Goal: Task Accomplishment & Management: Manage account settings

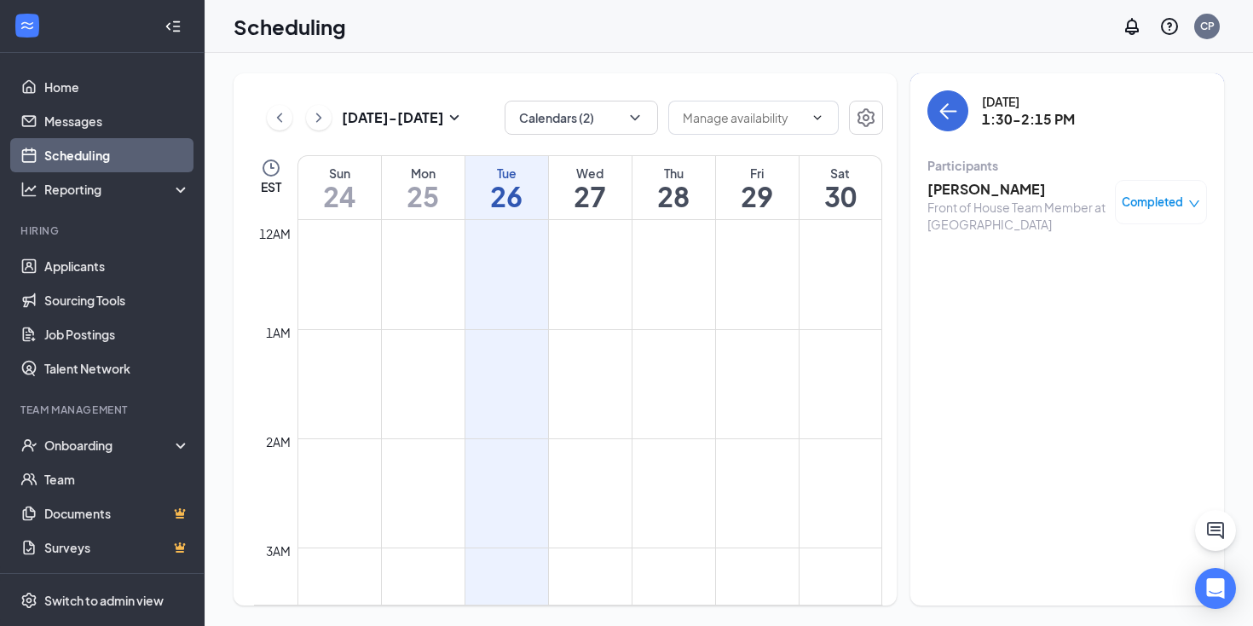
scroll to position [838, 0]
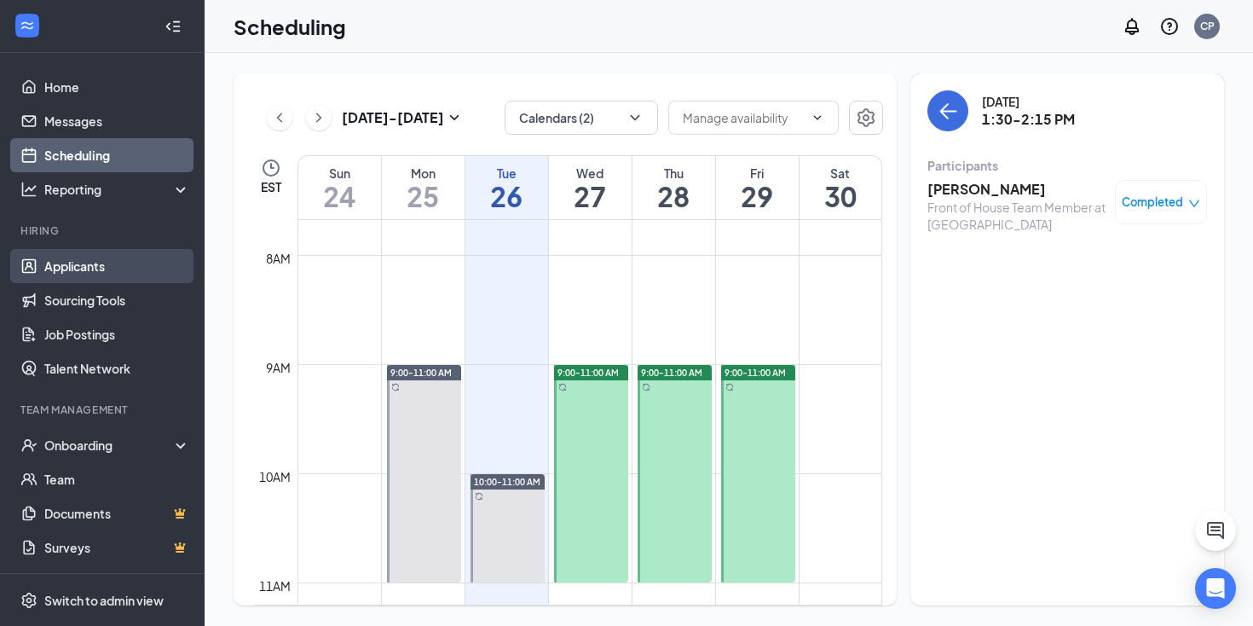
click at [93, 266] on link "Applicants" at bounding box center [117, 266] width 146 height 34
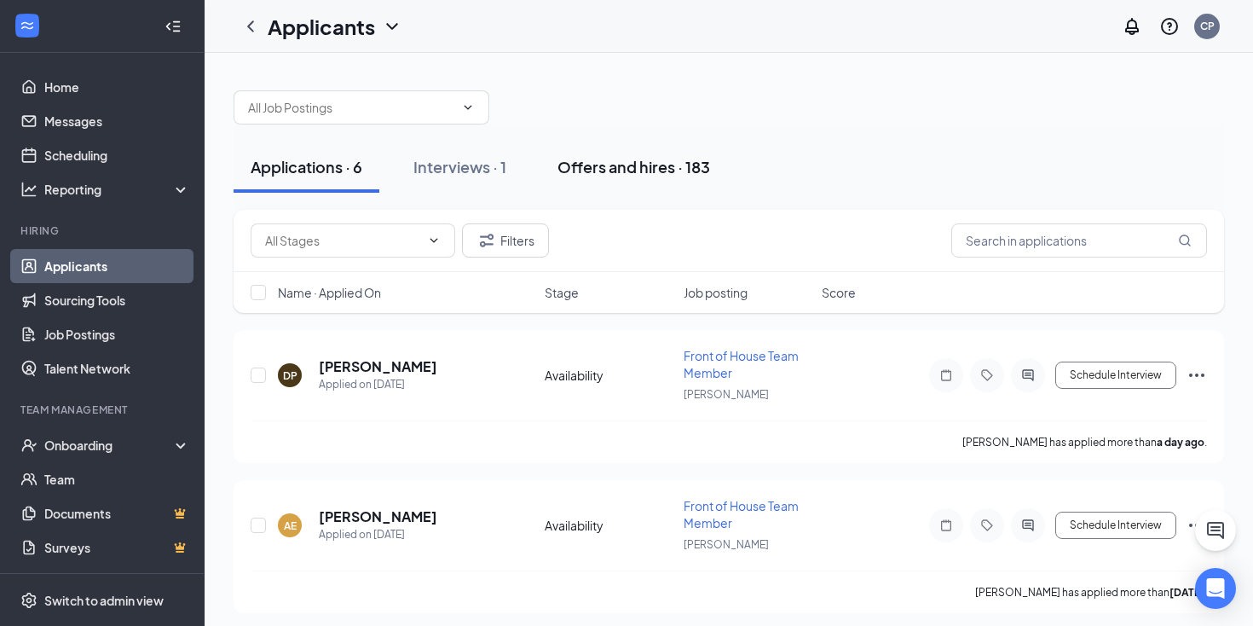
click at [600, 166] on div "Offers and hires · 183" at bounding box center [633, 166] width 153 height 21
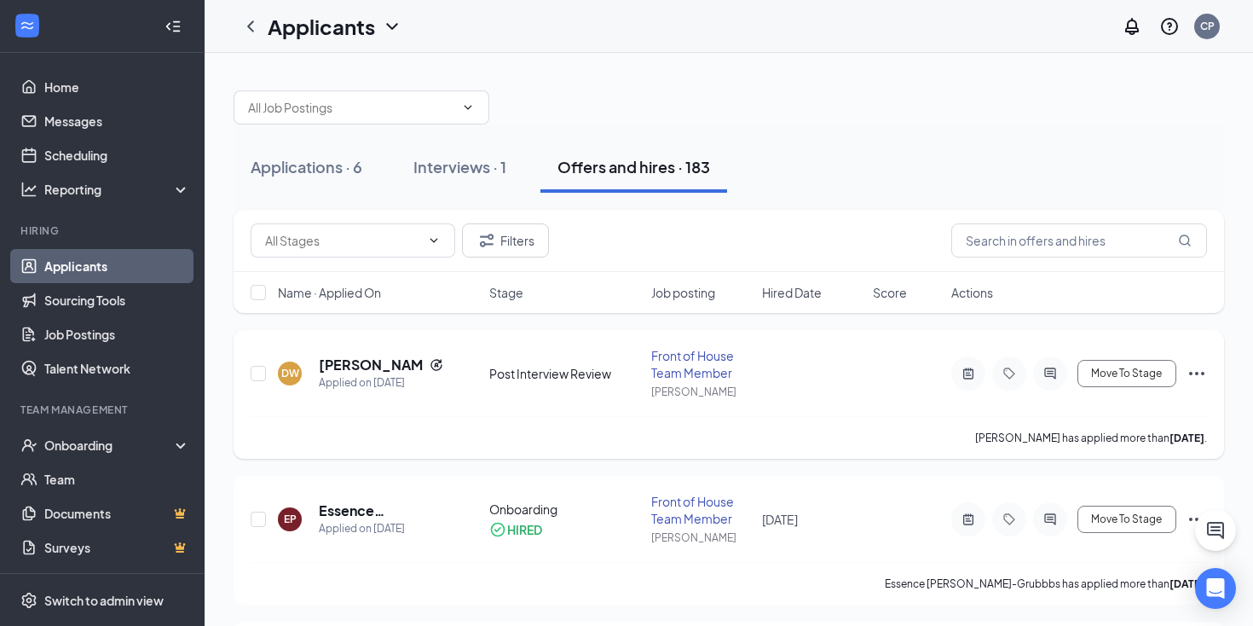
click at [1198, 372] on icon "Ellipses" at bounding box center [1196, 373] width 20 height 20
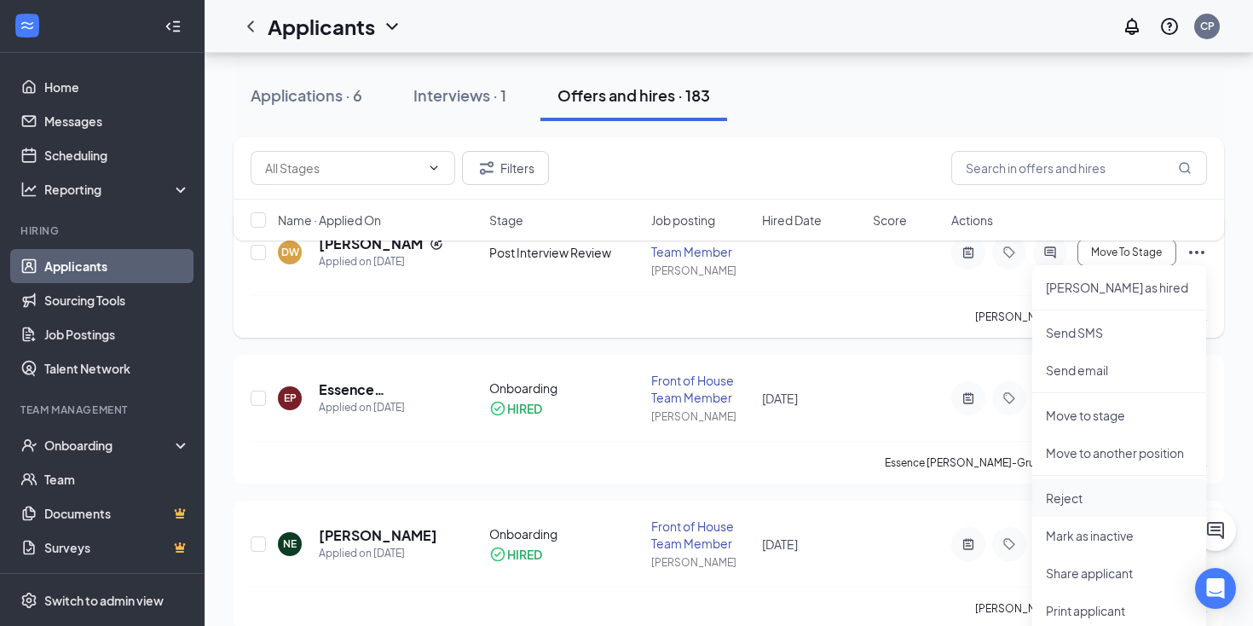
scroll to position [108, 0]
click at [1074, 495] on p "Reject" at bounding box center [1119, 500] width 147 height 17
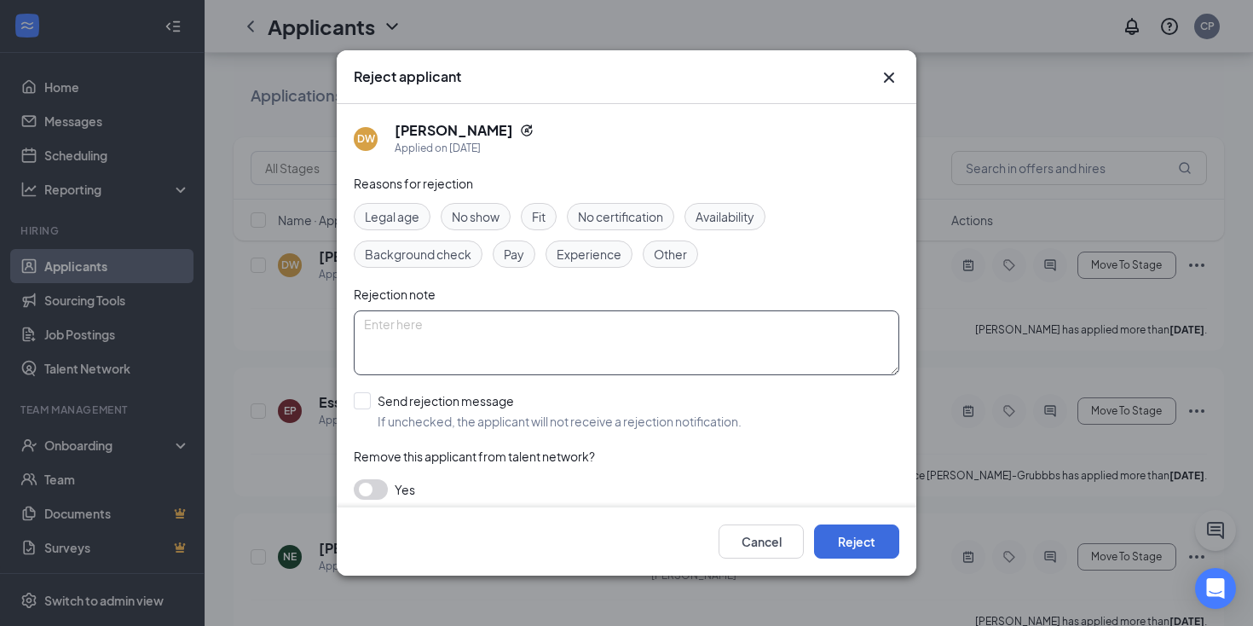
click at [474, 333] on textarea at bounding box center [626, 342] width 545 height 65
click at [542, 222] on span "Fit" at bounding box center [539, 216] width 14 height 19
click at [515, 325] on textarea at bounding box center [626, 342] width 545 height 65
type textarea "Showed up for interview in jeans & t-shirt with messy hair."
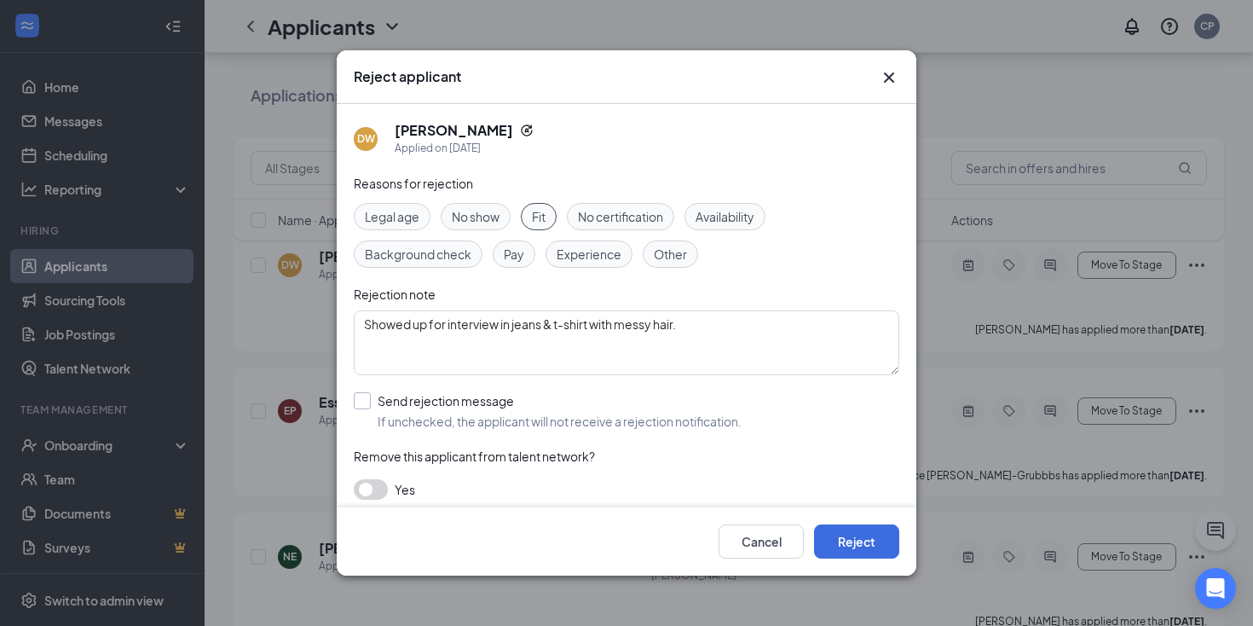
click at [361, 396] on input "Send rejection message If unchecked, the applicant will not receive a rejection…" at bounding box center [548, 410] width 388 height 37
checkbox input "true"
click at [843, 532] on button "Reject" at bounding box center [856, 541] width 85 height 34
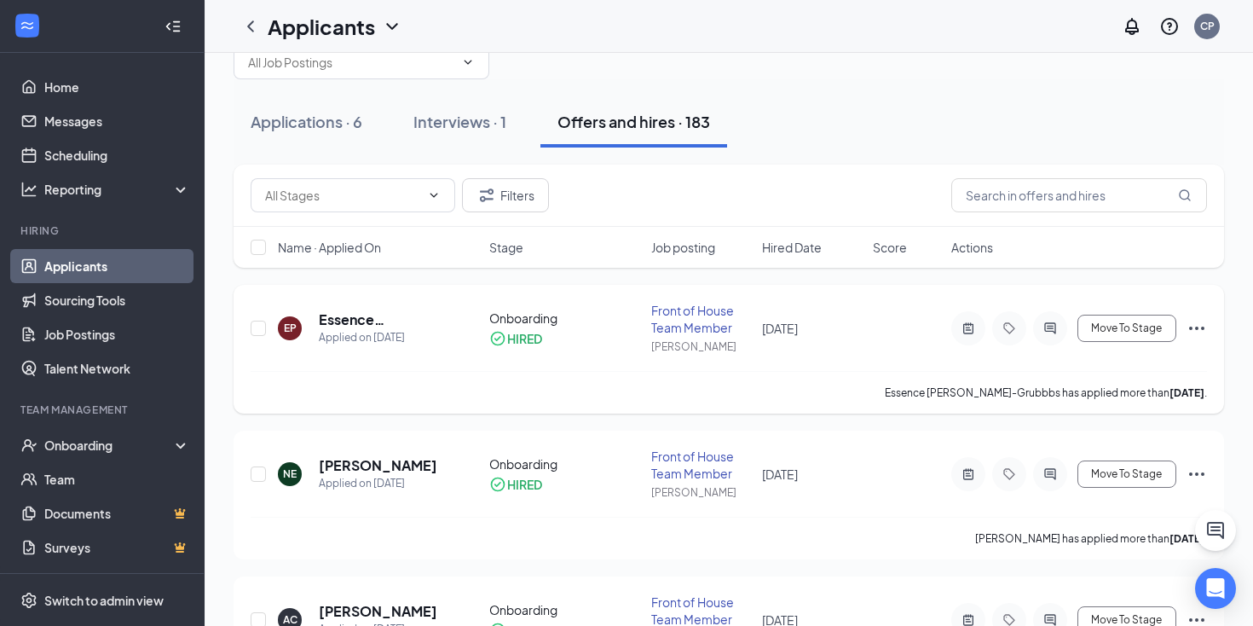
scroll to position [0, 0]
